Goal: Transaction & Acquisition: Purchase product/service

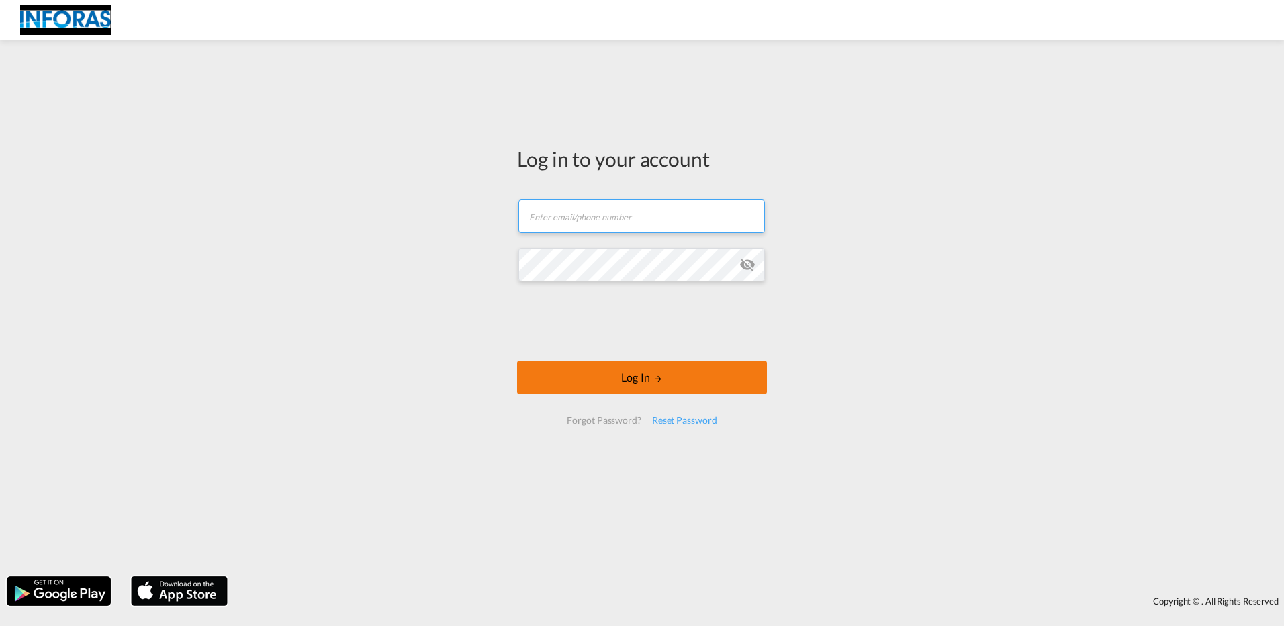
type input "[EMAIL_ADDRESS][DOMAIN_NAME]"
click at [598, 375] on button "Log In" at bounding box center [642, 378] width 250 height 34
type input "[EMAIL_ADDRESS][DOMAIN_NAME]"
click at [609, 383] on button "Log In" at bounding box center [642, 378] width 250 height 34
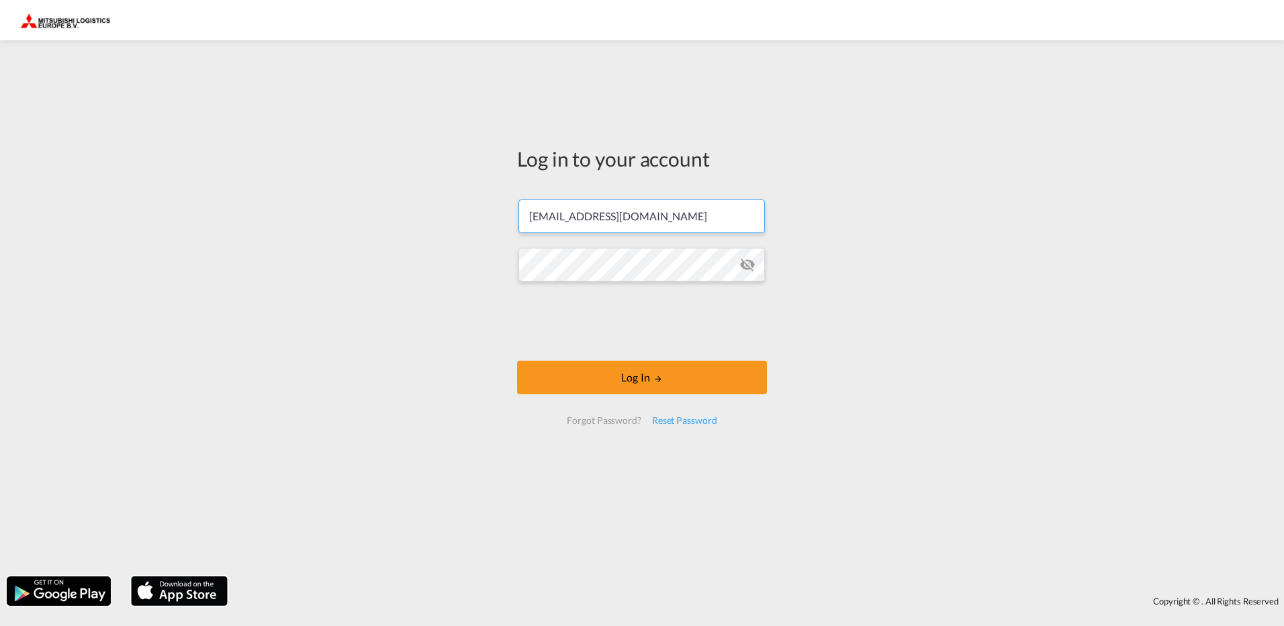
click at [603, 218] on input "SETbooking@mleurope.com" at bounding box center [642, 216] width 246 height 34
type input "de_import@mleurope.com"
click at [749, 263] on md-icon "icon-eye-off" at bounding box center [747, 265] width 16 height 16
click at [690, 374] on button "Log In" at bounding box center [642, 378] width 250 height 34
